Goal: Information Seeking & Learning: Check status

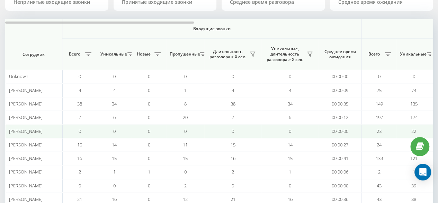
scroll to position [104, 0]
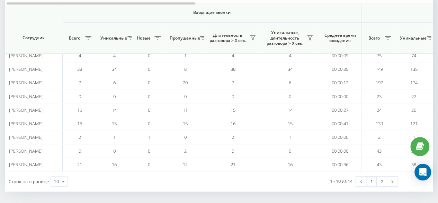
click at [382, 184] on div "1 2" at bounding box center [377, 181] width 42 height 10
click at [382, 181] on link "2" at bounding box center [382, 181] width 10 height 10
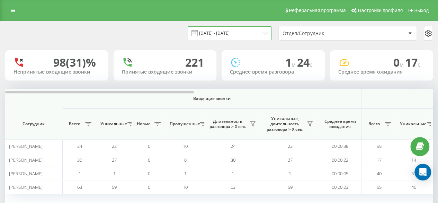
click at [228, 31] on input "[DATE] - [DATE]" at bounding box center [230, 33] width 84 height 14
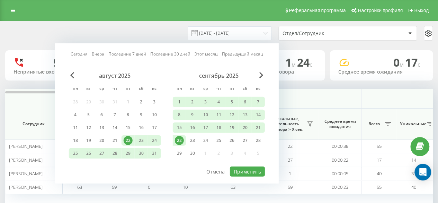
click at [177, 100] on div "1" at bounding box center [179, 101] width 9 height 9
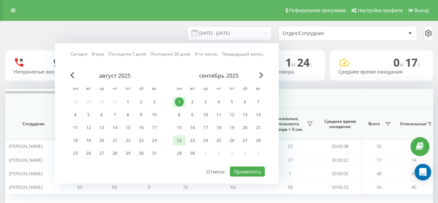
click at [177, 138] on div "22" at bounding box center [179, 140] width 9 height 9
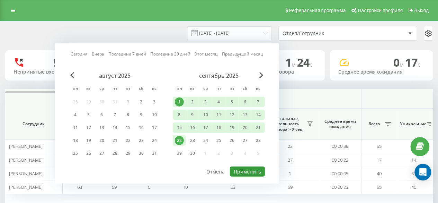
click at [255, 171] on button "Применить" at bounding box center [247, 171] width 35 height 10
type input "01.09.2025 - 22.09.2025"
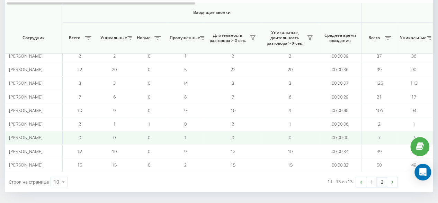
scroll to position [104, 0]
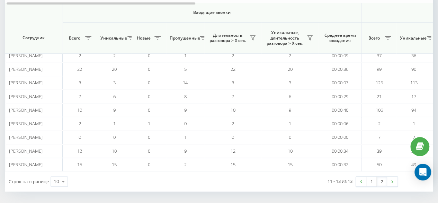
click at [384, 178] on link "2" at bounding box center [382, 181] width 10 height 10
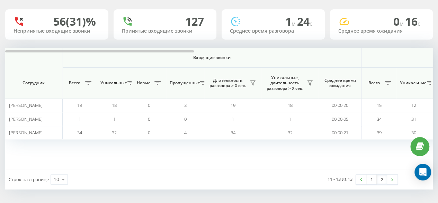
scroll to position [41, 0]
click at [374, 181] on link "1" at bounding box center [371, 179] width 10 height 10
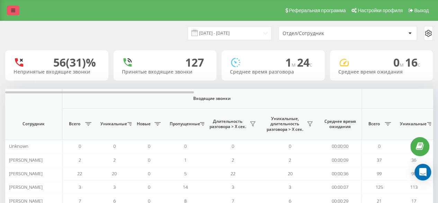
click at [17, 11] on link at bounding box center [13, 11] width 12 height 10
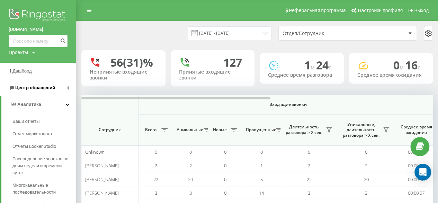
click at [30, 92] on link "Центр обращений" at bounding box center [38, 87] width 76 height 17
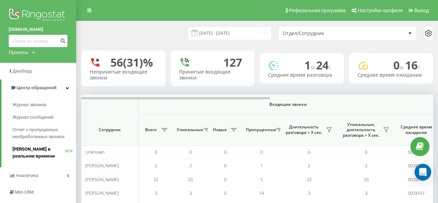
click at [28, 147] on span "[PERSON_NAME] в реальном времени" at bounding box center [38, 152] width 53 height 14
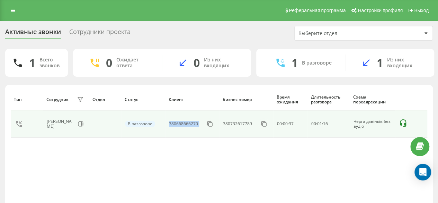
drag, startPoint x: 201, startPoint y: 124, endPoint x: 169, endPoint y: 126, distance: 32.3
click at [169, 126] on td "380668666270" at bounding box center [192, 123] width 54 height 27
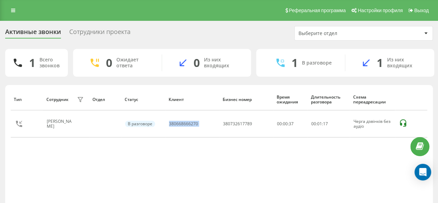
copy div "380668666270"
click at [15, 15] on div "Реферальная программа Настройки профиля Выход" at bounding box center [219, 10] width 438 height 21
click at [14, 10] on icon at bounding box center [13, 10] width 4 height 5
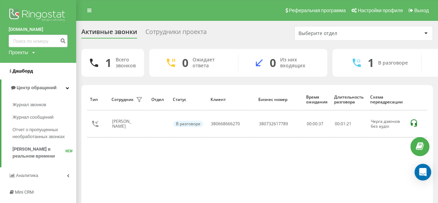
click at [27, 73] on span "Дашборд" at bounding box center [22, 70] width 20 height 5
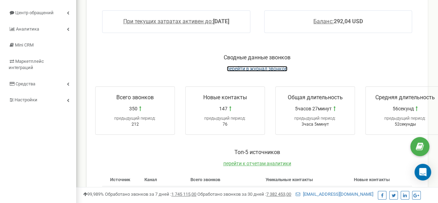
drag, startPoint x: 0, startPoint y: 0, endPoint x: 251, endPoint y: 68, distance: 259.7
click at [251, 68] on span "перейти в журнал звонков" at bounding box center [257, 69] width 61 height 6
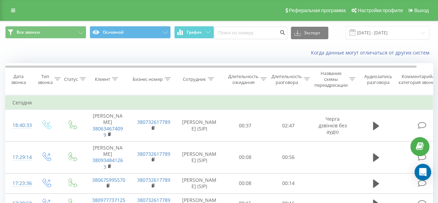
click at [114, 80] on icon at bounding box center [115, 78] width 6 height 3
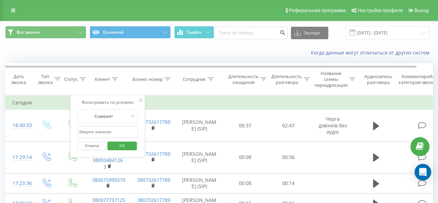
click at [108, 131] on input "text" at bounding box center [107, 132] width 61 height 12
paste input "380668666270"
type input "380668666270"
click at [121, 146] on span "OK" at bounding box center [122, 145] width 19 height 11
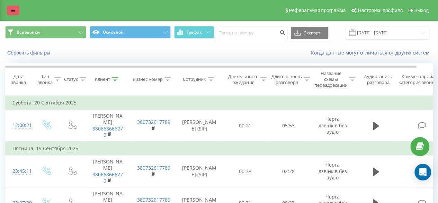
click at [13, 10] on icon at bounding box center [13, 10] width 4 height 5
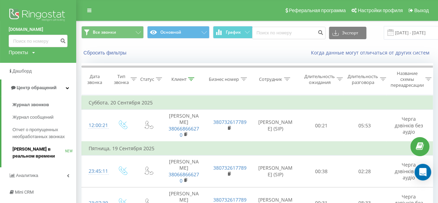
click at [31, 144] on link "Звонки в реальном времени NEW" at bounding box center [44, 152] width 64 height 19
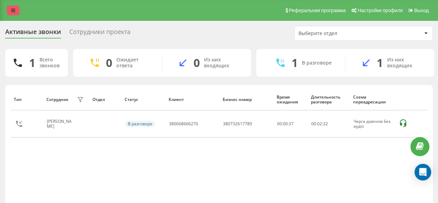
click at [14, 9] on icon at bounding box center [13, 10] width 4 height 5
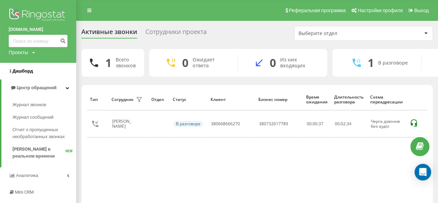
click at [27, 70] on span "Дашборд" at bounding box center [22, 70] width 20 height 5
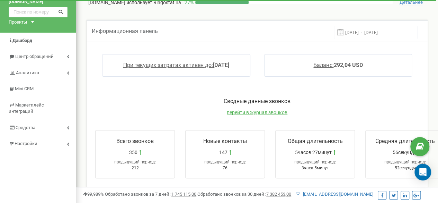
scroll to position [35, 0]
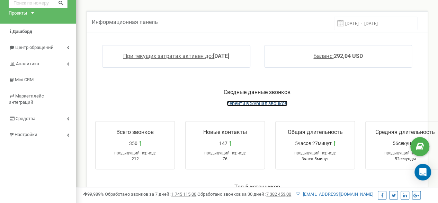
click at [251, 104] on span "перейти в журнал звонков" at bounding box center [257, 103] width 61 height 6
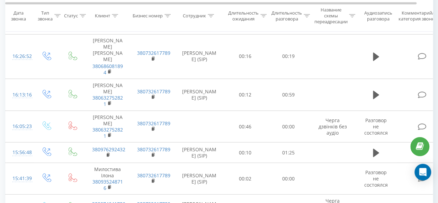
scroll to position [617, 0]
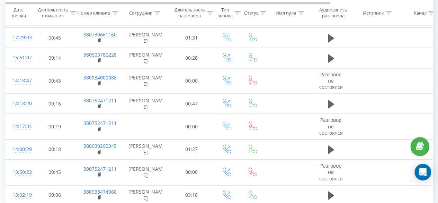
scroll to position [479, 0]
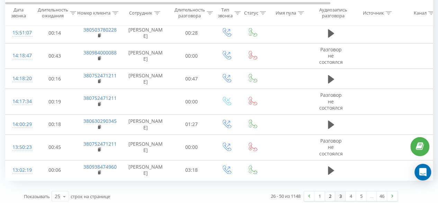
click at [339, 191] on link "3" at bounding box center [340, 196] width 10 height 10
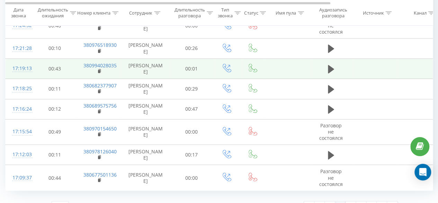
scroll to position [495, 0]
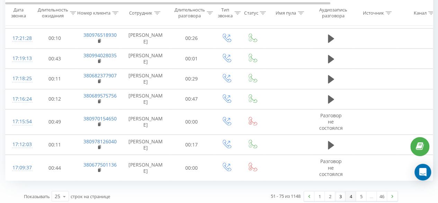
click at [348, 194] on link "4" at bounding box center [351, 196] width 10 height 10
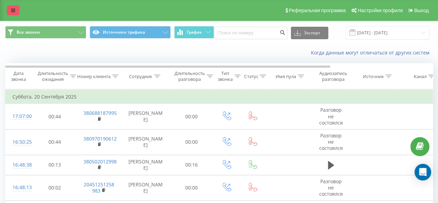
click at [10, 9] on link at bounding box center [13, 11] width 12 height 10
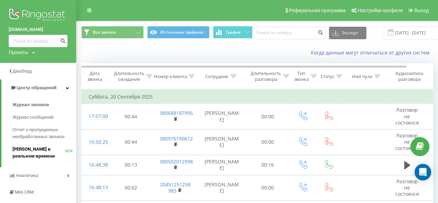
click at [35, 149] on span "Звонки в реальном времени" at bounding box center [38, 152] width 53 height 14
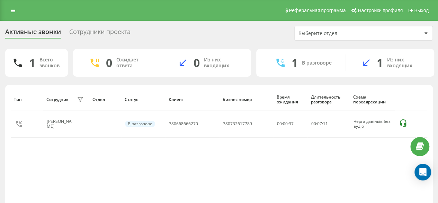
click at [13, 8] on icon at bounding box center [13, 10] width 4 height 5
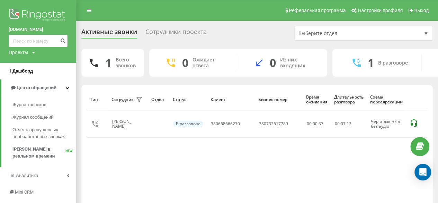
click at [27, 73] on span "Дашборд" at bounding box center [22, 70] width 20 height 5
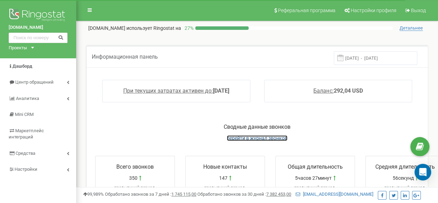
click at [253, 138] on span "перейти в журнал звонков" at bounding box center [257, 138] width 61 height 6
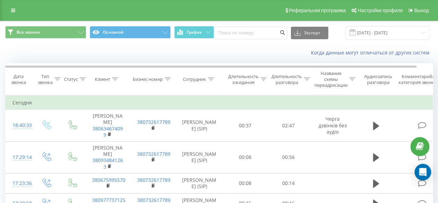
drag, startPoint x: 10, startPoint y: 7, endPoint x: 24, endPoint y: 82, distance: 76.8
click at [10, 7] on link at bounding box center [13, 11] width 12 height 10
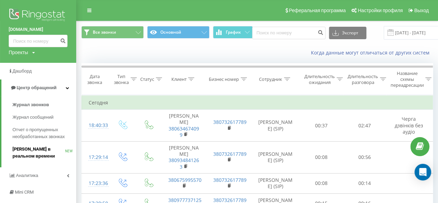
click at [35, 149] on span "[PERSON_NAME] в реальном времени" at bounding box center [38, 152] width 53 height 14
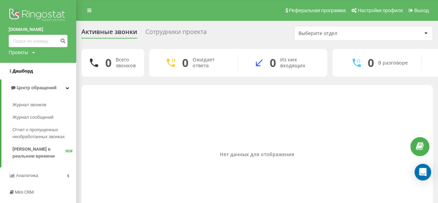
click at [30, 69] on span "Дашборд" at bounding box center [22, 70] width 20 height 5
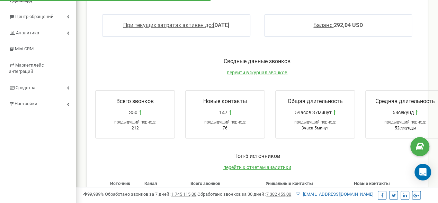
scroll to position [69, 0]
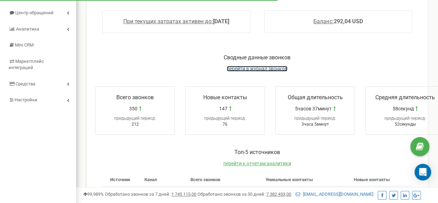
click at [246, 68] on span "перейти в журнал звонков" at bounding box center [257, 69] width 61 height 6
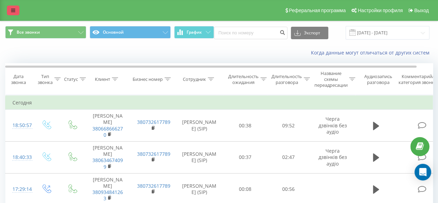
click at [15, 11] on link at bounding box center [13, 11] width 12 height 10
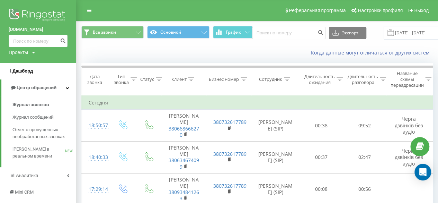
click at [20, 71] on span "Дашборд" at bounding box center [22, 70] width 20 height 5
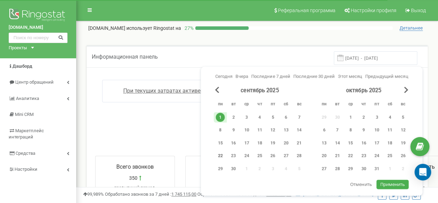
click at [218, 157] on div "22" at bounding box center [220, 155] width 9 height 9
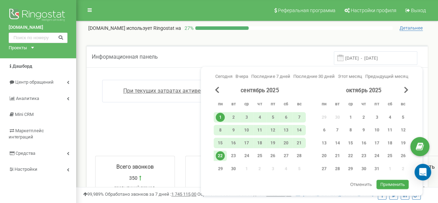
click at [389, 182] on span "Применить" at bounding box center [392, 184] width 25 height 6
type input "[DATE] - [DATE]"
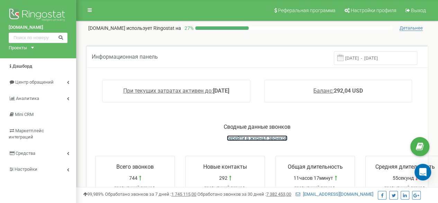
drag, startPoint x: 253, startPoint y: 135, endPoint x: 253, endPoint y: 108, distance: 27.4
click at [253, 135] on span "перейти в журнал звонков" at bounding box center [257, 138] width 61 height 6
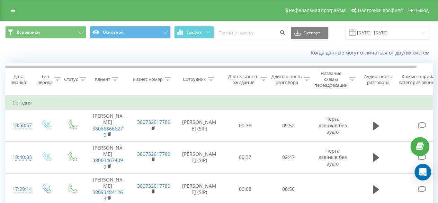
click at [17, 5] on div "Реферальная программа Настройки профиля Выход" at bounding box center [219, 10] width 438 height 21
click at [14, 9] on icon at bounding box center [13, 10] width 4 height 5
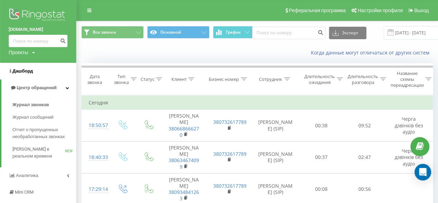
click at [26, 71] on span "Дашборд" at bounding box center [22, 70] width 20 height 5
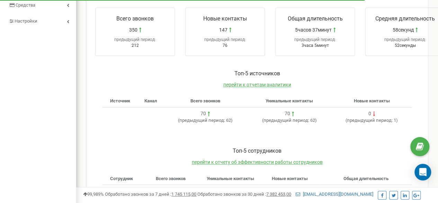
scroll to position [146, 0]
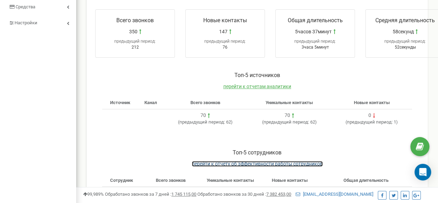
click at [232, 161] on span "перейти к отчету об эффективности работы сотрудников" at bounding box center [257, 164] width 131 height 6
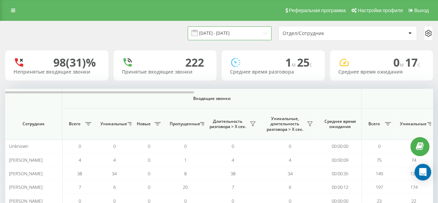
click at [213, 34] on input "[DATE] - [DATE]" at bounding box center [230, 33] width 84 height 14
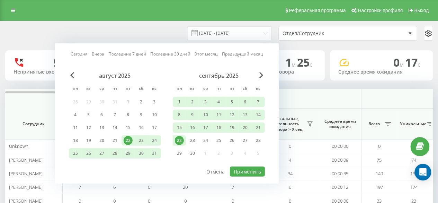
click at [175, 99] on div "1" at bounding box center [179, 101] width 9 height 9
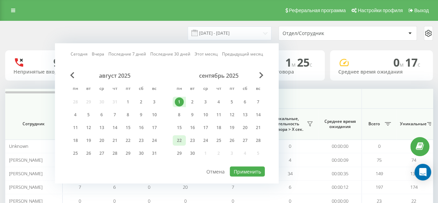
click at [175, 141] on div "22" at bounding box center [179, 140] width 9 height 9
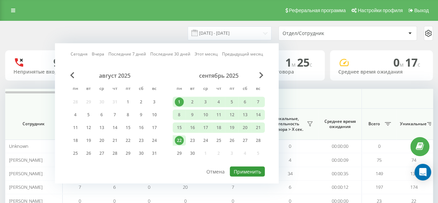
click at [256, 171] on button "Применить" at bounding box center [247, 171] width 35 height 10
type input "[DATE] - [DATE]"
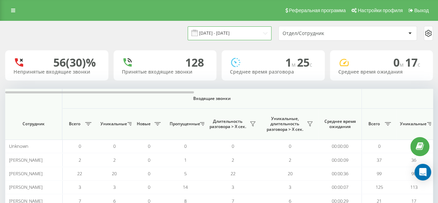
click at [210, 34] on input "[DATE] - [DATE]" at bounding box center [230, 33] width 84 height 14
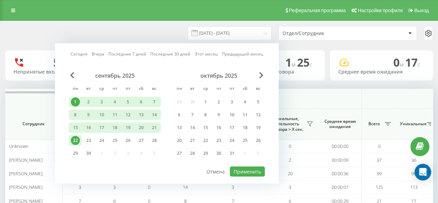
click at [33, 26] on div "[DATE] - [DATE] [DATE] [DATE] Последние 7 дней Последние 30 дней Этот месяц Пре…" at bounding box center [219, 33] width 428 height 15
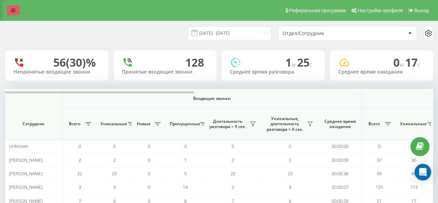
click at [14, 6] on link at bounding box center [13, 11] width 12 height 10
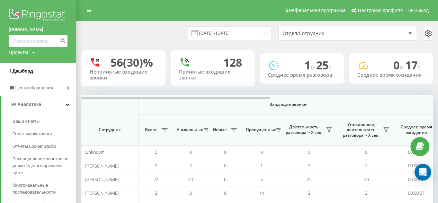
click at [20, 70] on span "Дашборд" at bounding box center [22, 70] width 20 height 5
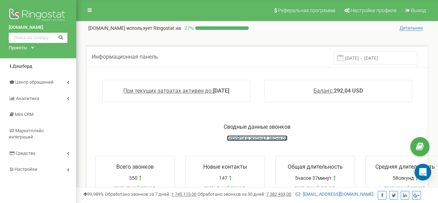
click at [244, 136] on span "перейти в журнал звонков" at bounding box center [257, 138] width 61 height 6
